Goal: Find specific page/section: Find specific page/section

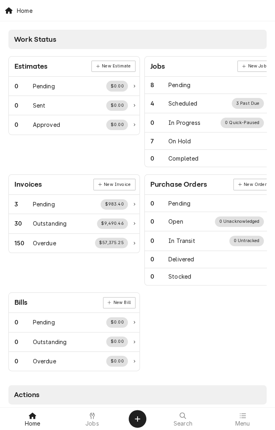
click at [97, 418] on div "Jobs" at bounding box center [93, 419] width 56 height 16
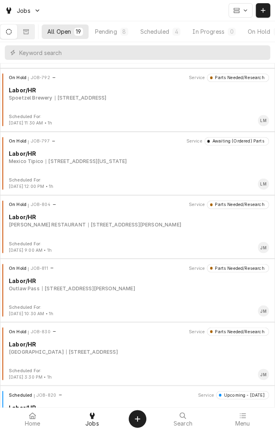
scroll to position [313, 0]
click at [163, 31] on div "Scheduled" at bounding box center [154, 31] width 29 height 8
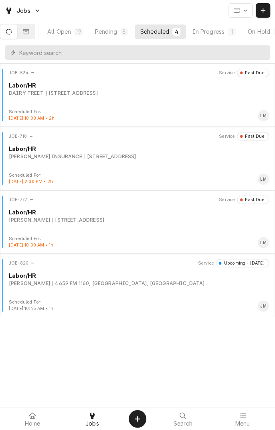
click at [172, 294] on div "JOB-820 Service Upcoming - [DATE] Labor/[PERSON_NAME] [GEOGRAPHIC_DATA][PERSON_…" at bounding box center [137, 279] width 269 height 40
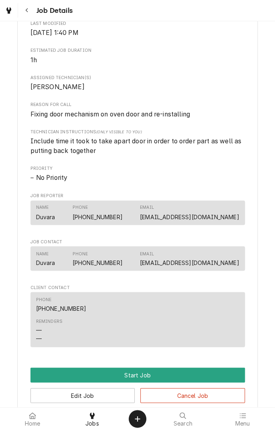
scroll to position [286, 0]
